Goal: Navigation & Orientation: Understand site structure

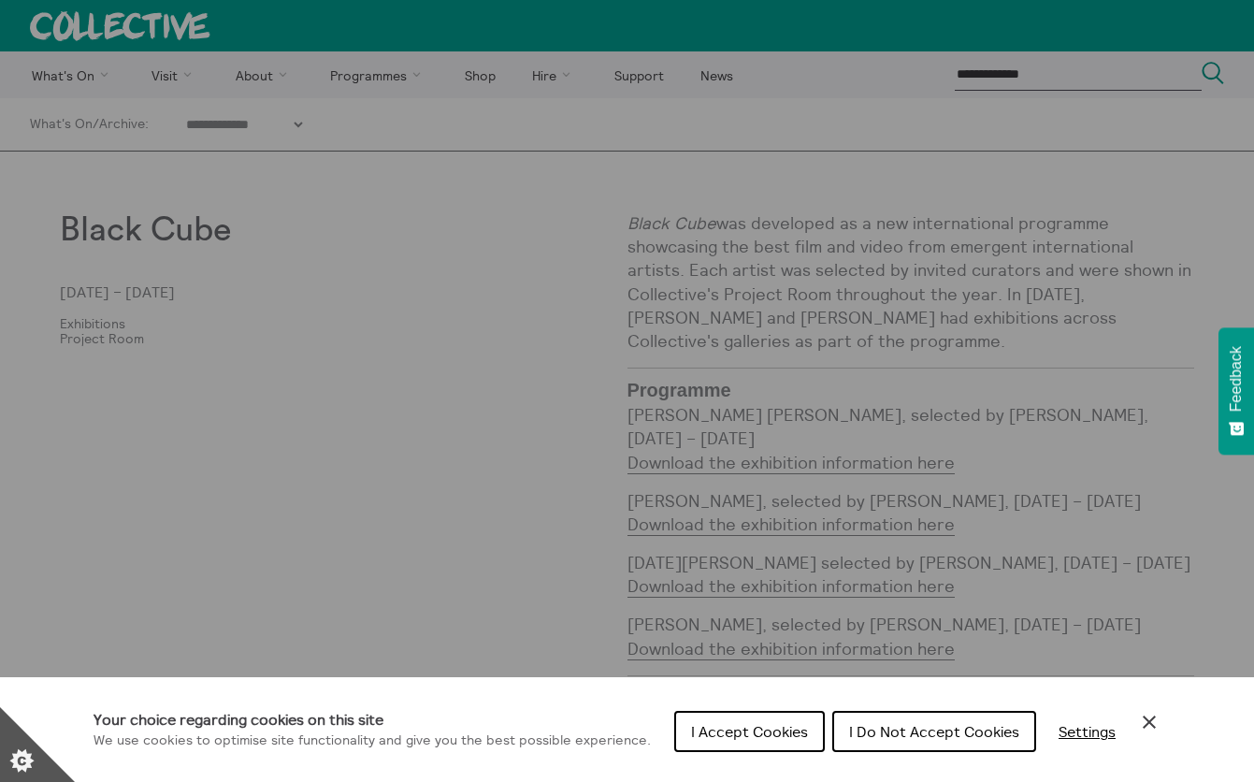
click at [777, 726] on span "I Accept Cookies" at bounding box center [749, 731] width 117 height 19
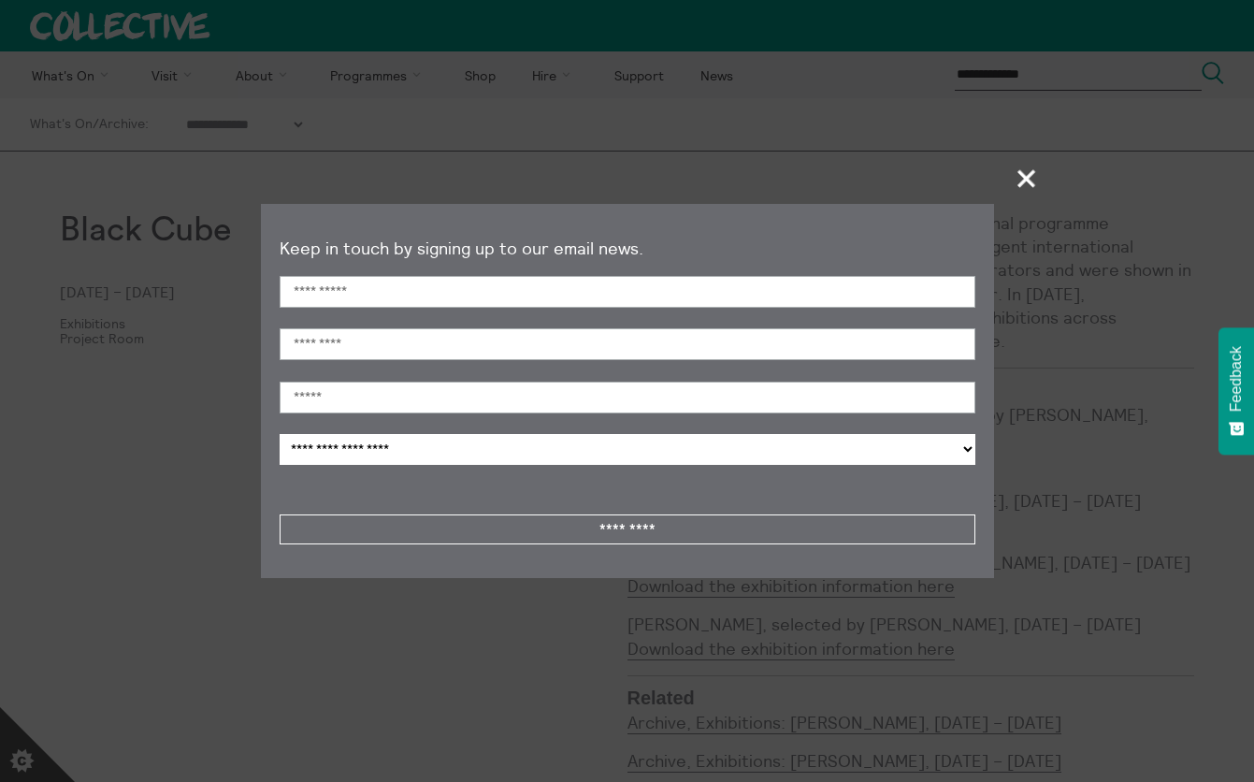
click at [1039, 179] on span "+" at bounding box center [1026, 178] width 55 height 55
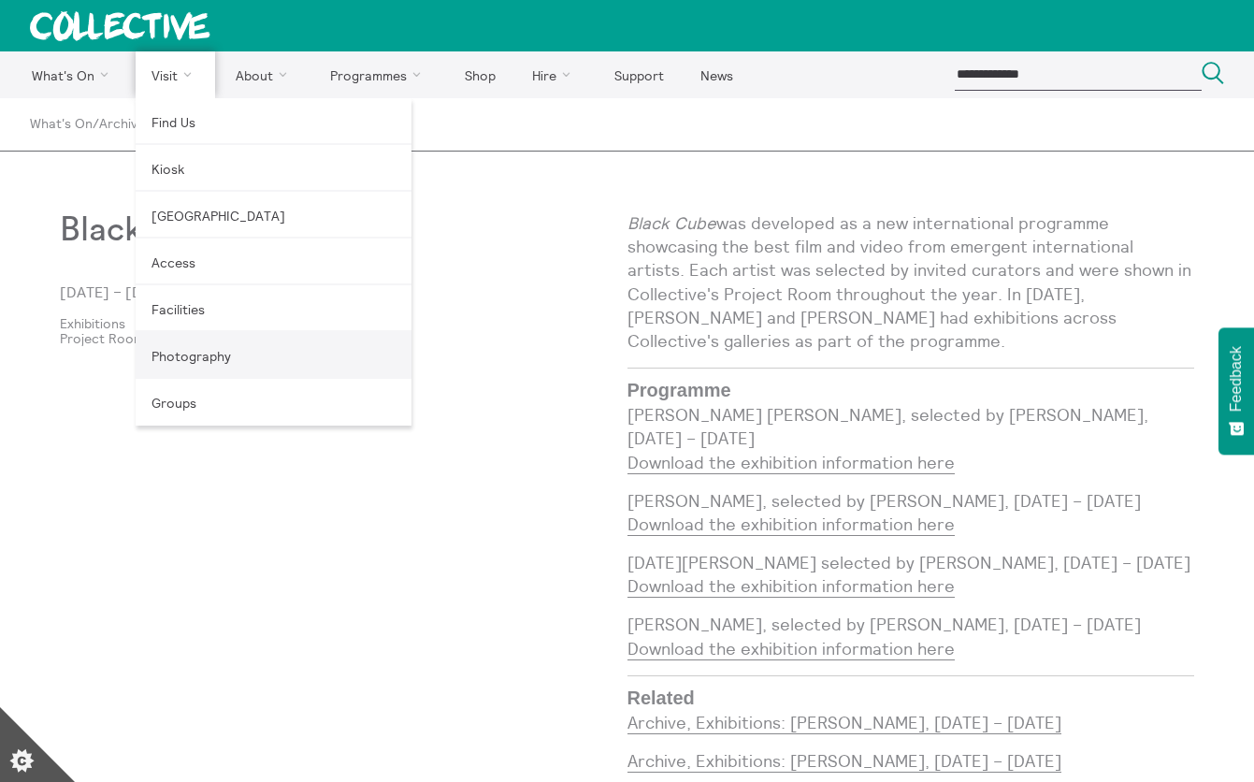
click at [204, 356] on link "Photography" at bounding box center [274, 355] width 276 height 47
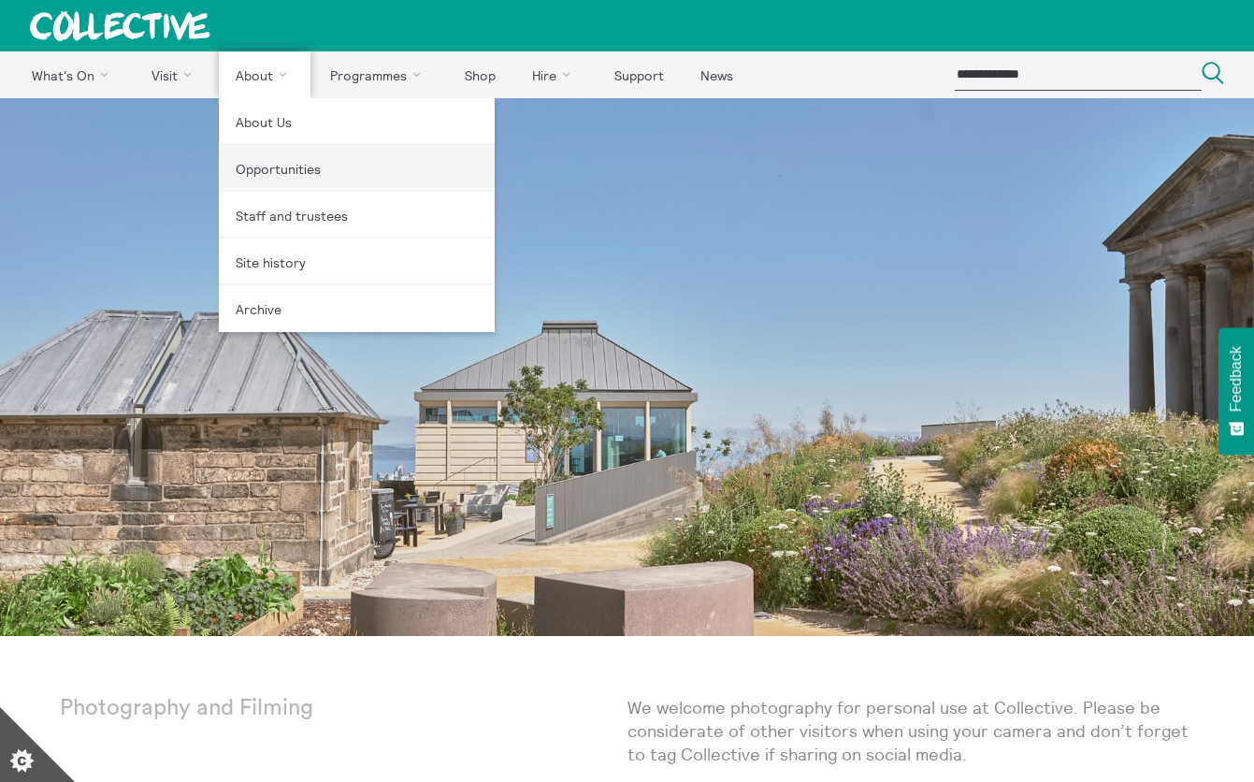
click at [290, 164] on link "Opportunities" at bounding box center [357, 168] width 276 height 47
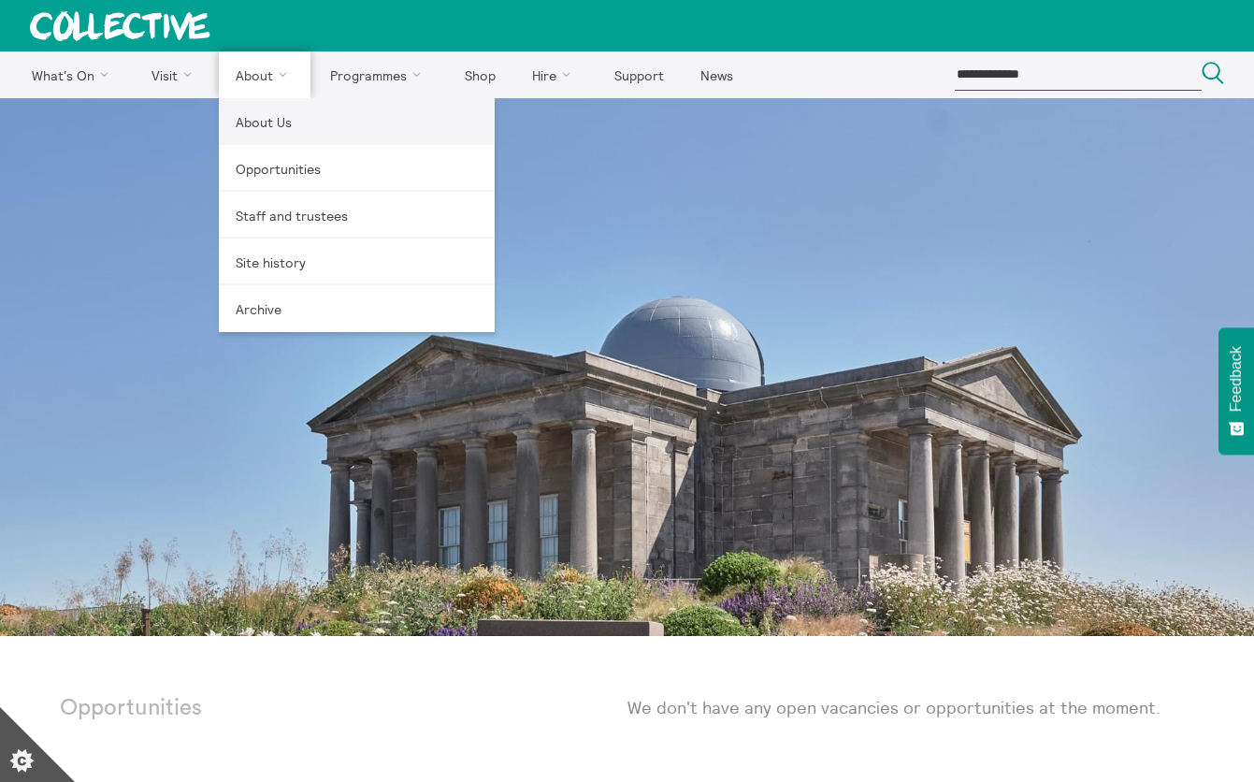
click at [283, 119] on link "About Us" at bounding box center [357, 121] width 276 height 47
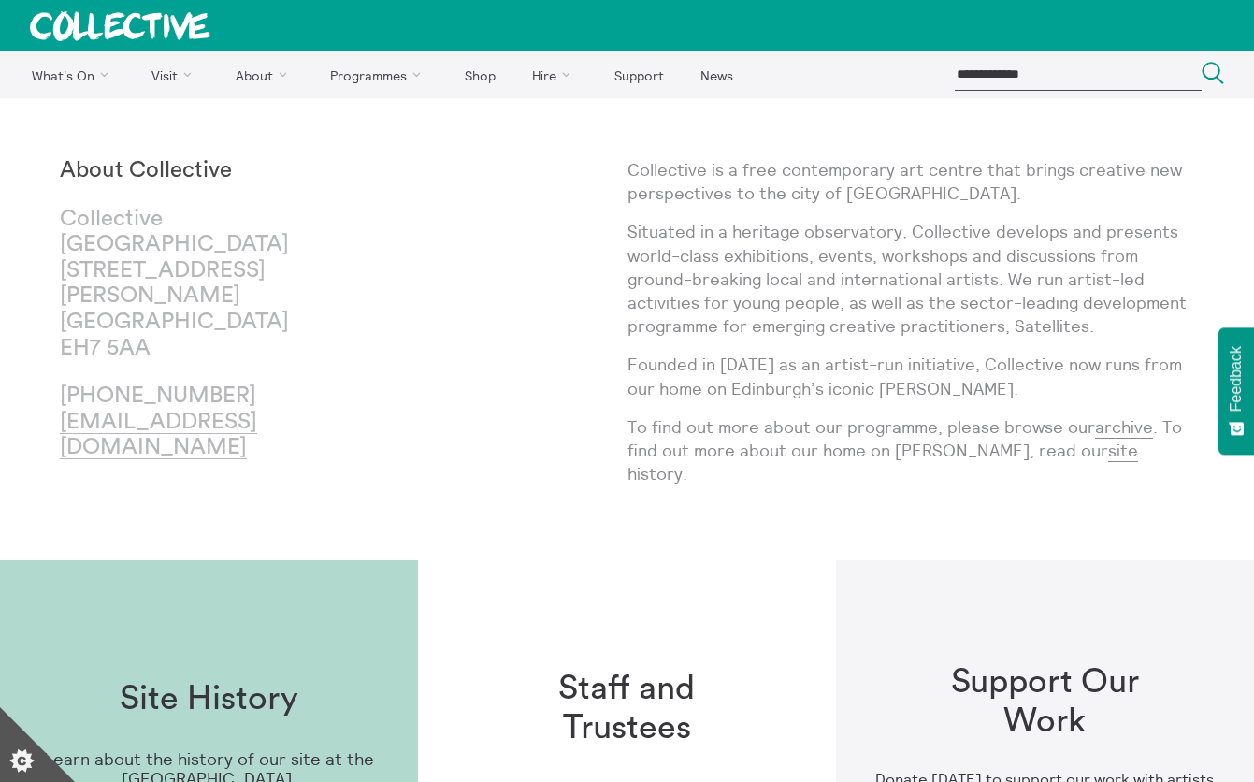
click at [486, 306] on div "About Collective [GEOGRAPHIC_DATA] [STREET_ADDRESS][PERSON_NAME] [PHONE_NUMBER]…" at bounding box center [343, 329] width 567 height 342
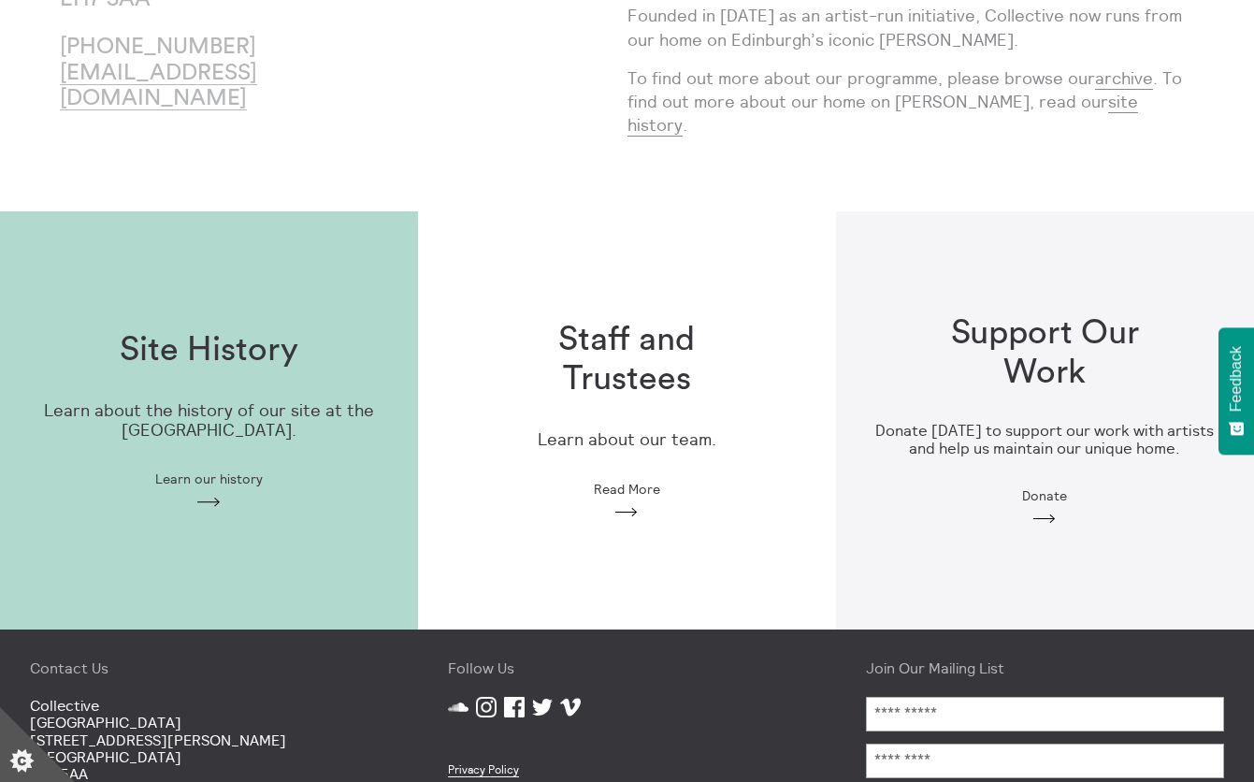
scroll to position [433, 0]
